Goal: Task Accomplishment & Management: Use online tool/utility

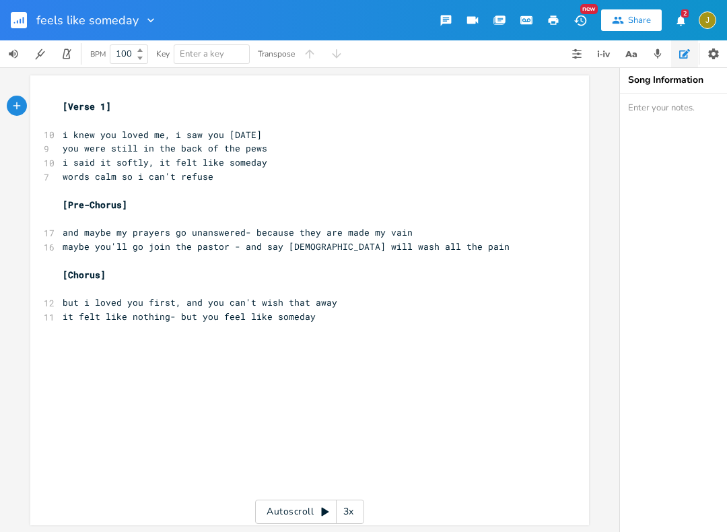
click at [11, 18] on rect "button" at bounding box center [19, 20] width 16 height 16
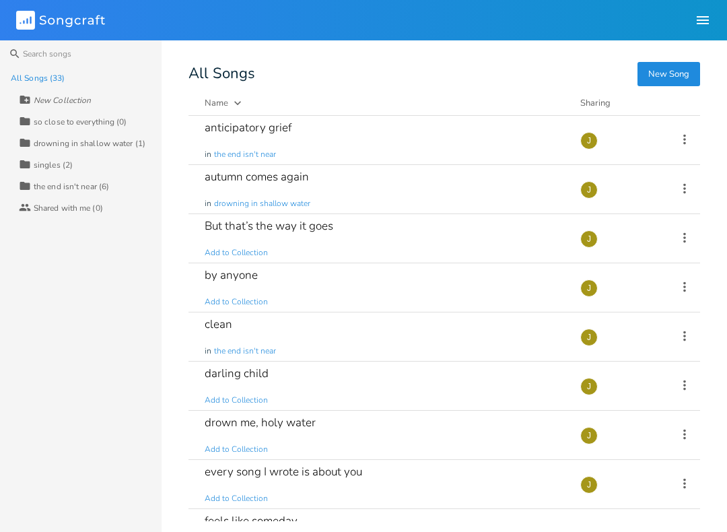
click at [19, 10] on link "Songcraft" at bounding box center [60, 20] width 89 height 20
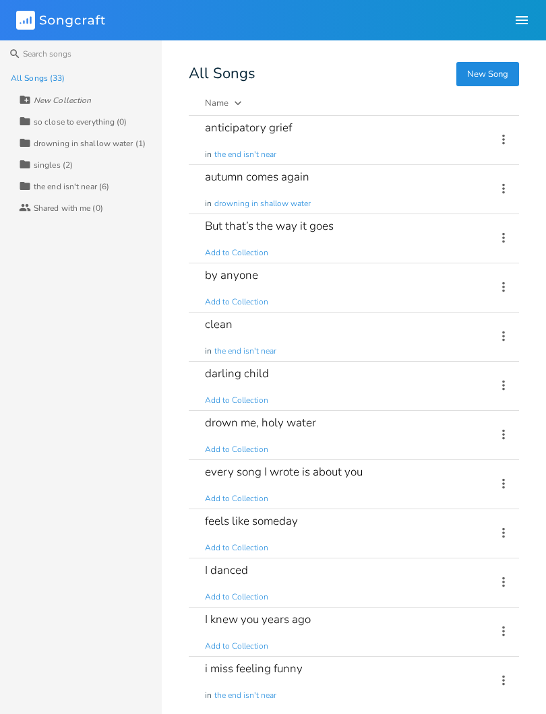
click at [242, 94] on div "New Song All Songs Name Demo Last Modified Sharing anticipatory grief in the en…" at bounding box center [367, 385] width 357 height 636
click at [237, 97] on icon "button" at bounding box center [237, 102] width 13 height 13
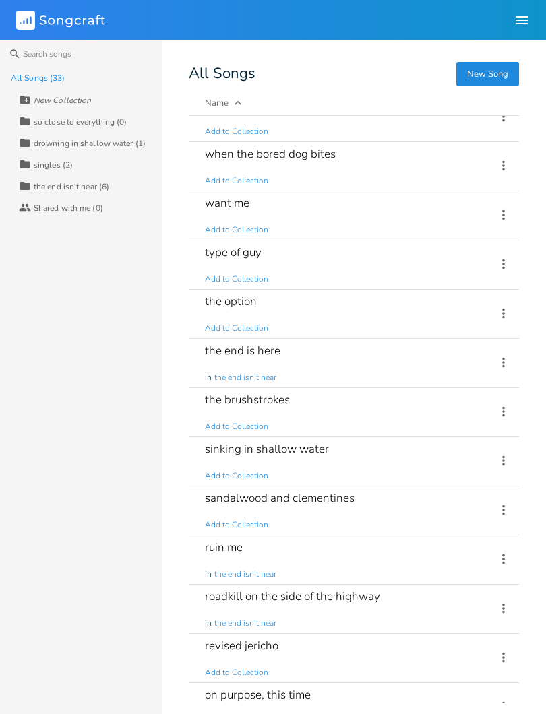
scroll to position [57, 0]
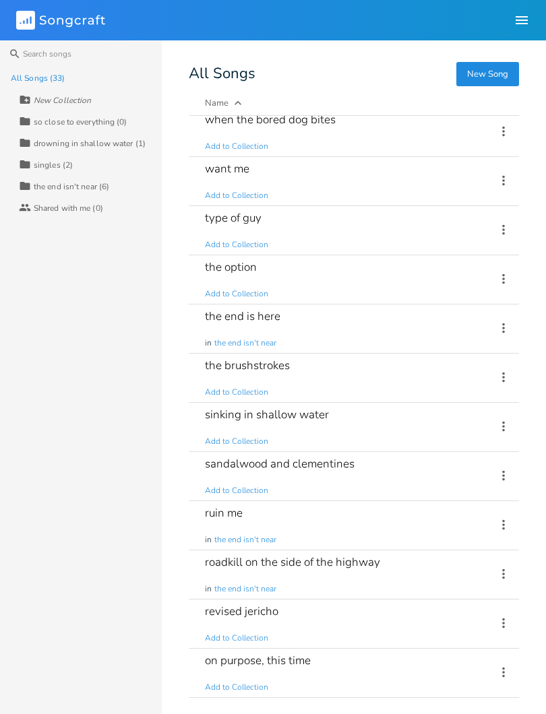
click at [346, 678] on div "on purpose, this time Add to Collection" at bounding box center [342, 673] width 275 height 48
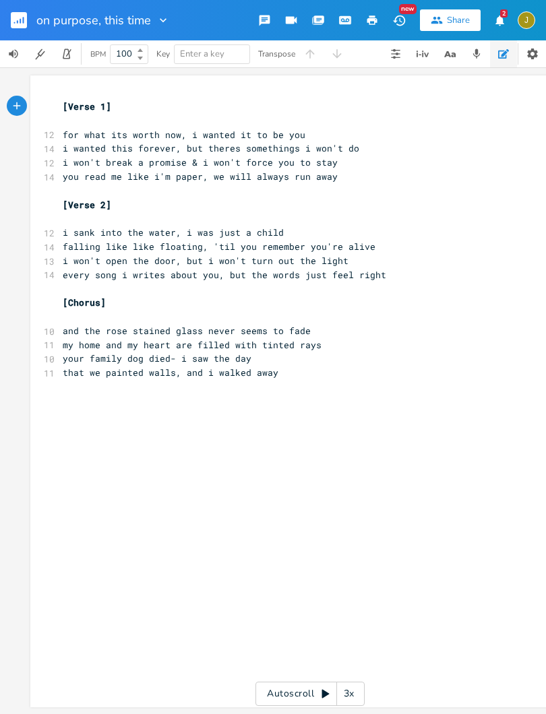
click at [24, 24] on rect "button" at bounding box center [19, 20] width 16 height 16
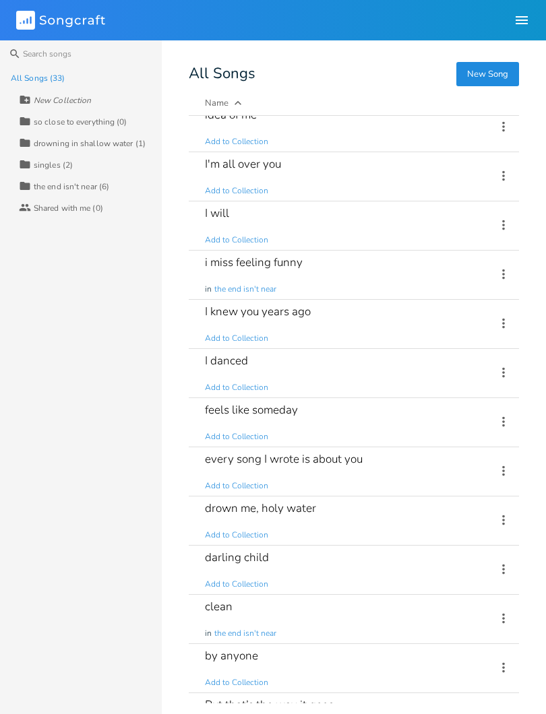
scroll to position [897, 0]
click at [312, 223] on div "I will Add to Collection" at bounding box center [342, 226] width 275 height 48
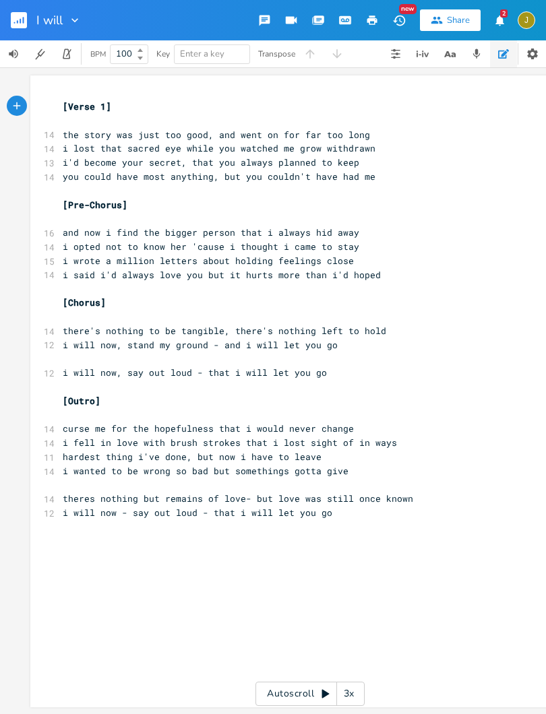
click at [498, 48] on icon "button" at bounding box center [503, 53] width 11 height 11
click at [510, 46] on button "button" at bounding box center [503, 53] width 27 height 27
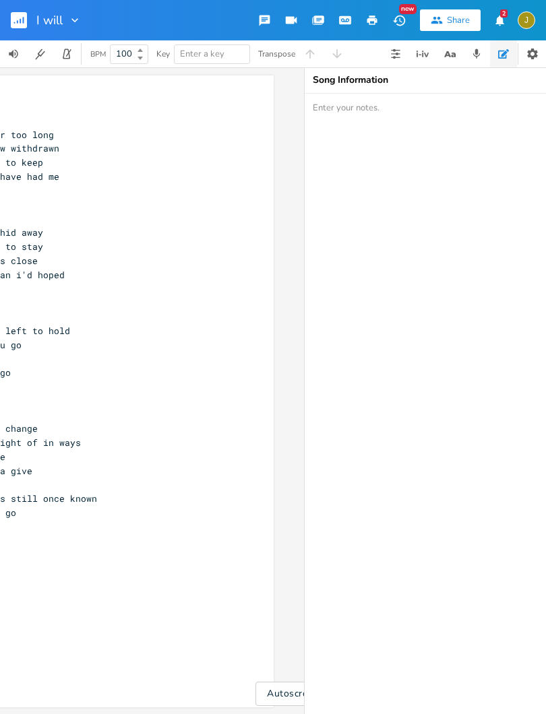
click at [504, 42] on button "button" at bounding box center [503, 53] width 27 height 27
